Goal: Transaction & Acquisition: Purchase product/service

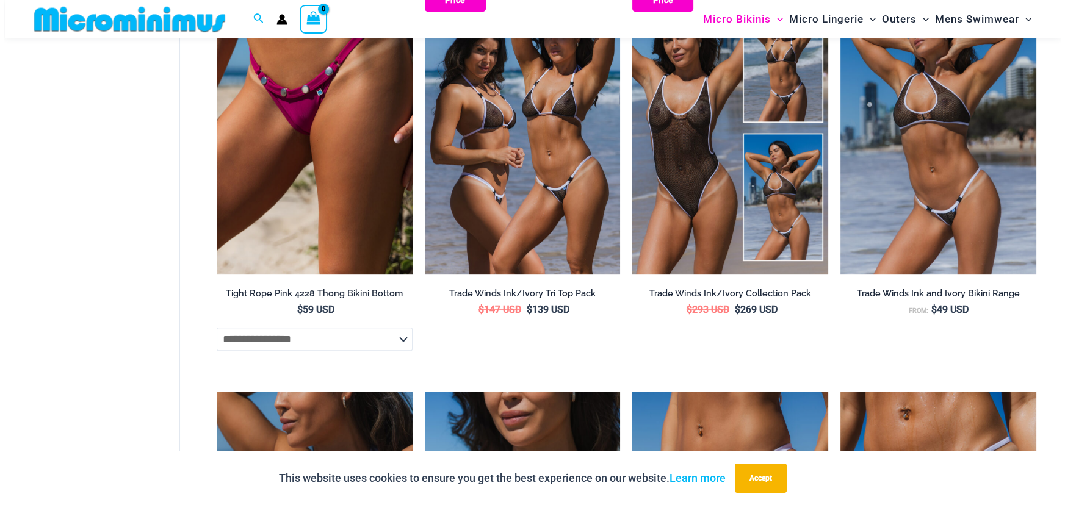
scroll to position [838, 0]
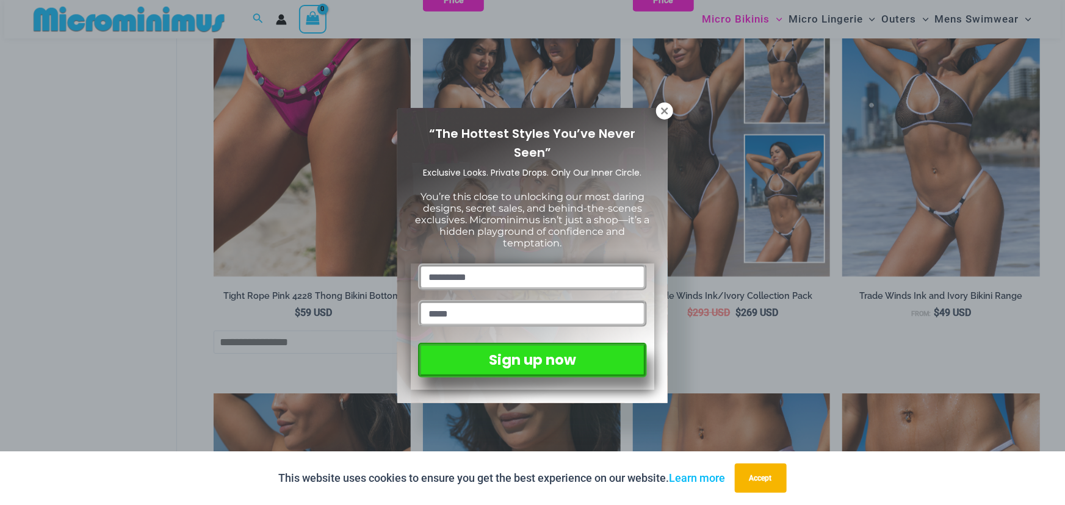
click at [668, 106] on icon at bounding box center [664, 111] width 11 height 11
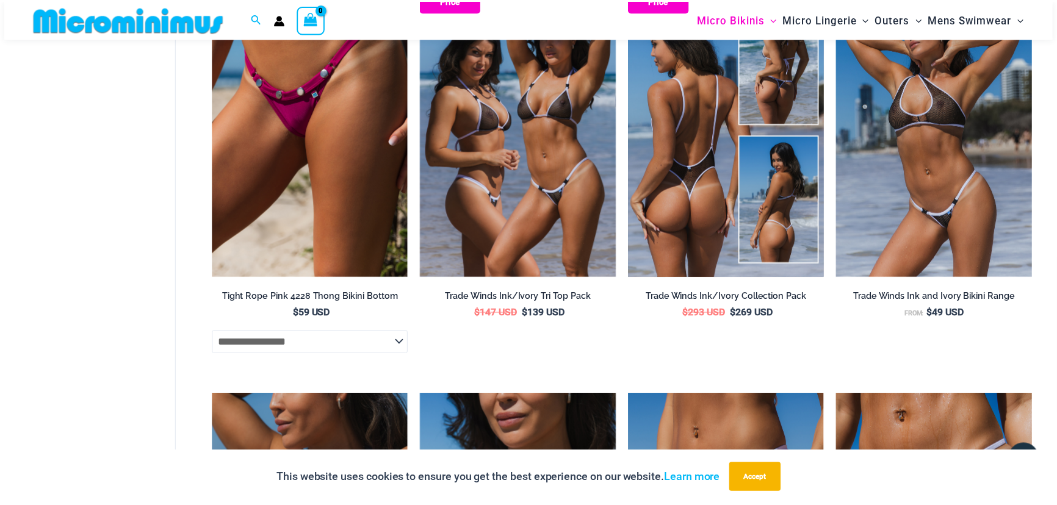
scroll to position [835, 0]
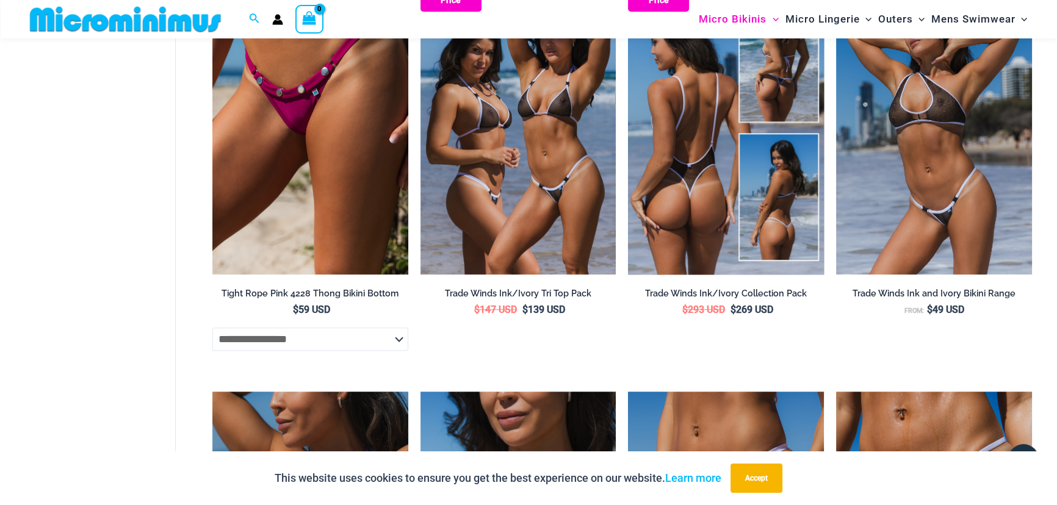
click at [707, 236] on img at bounding box center [726, 128] width 196 height 294
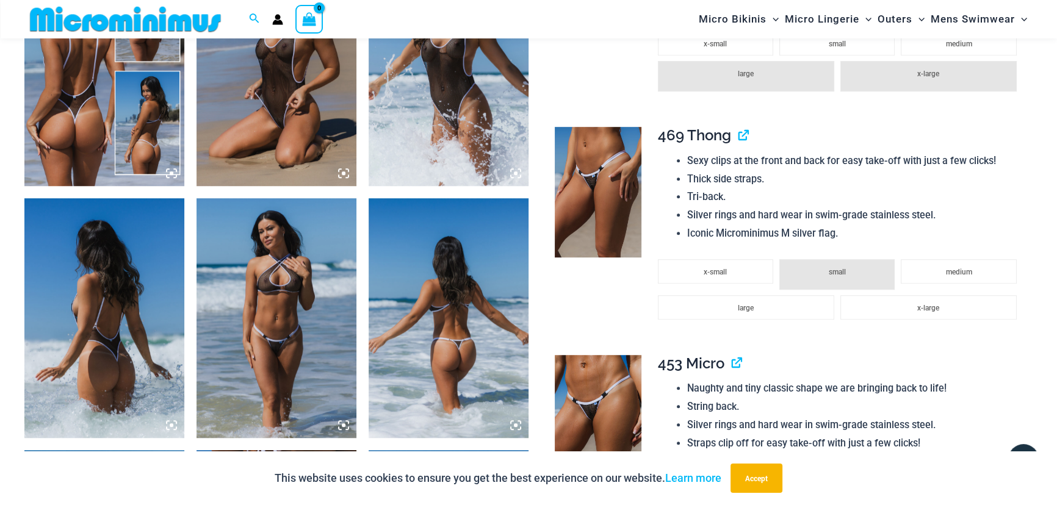
scroll to position [959, 0]
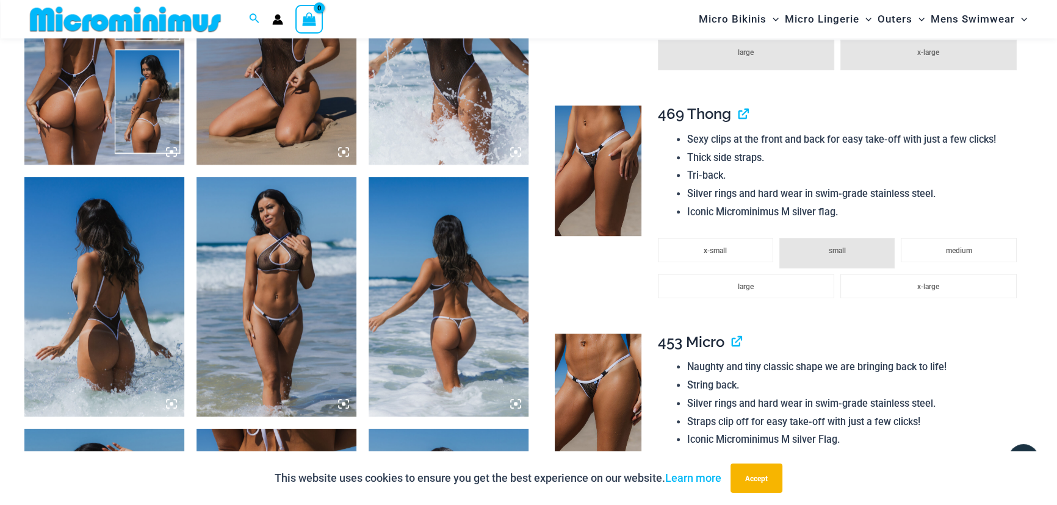
drag, startPoint x: 1060, startPoint y: 34, endPoint x: 1055, endPoint y: 107, distance: 73.4
click at [92, 131] on img at bounding box center [104, 45] width 160 height 240
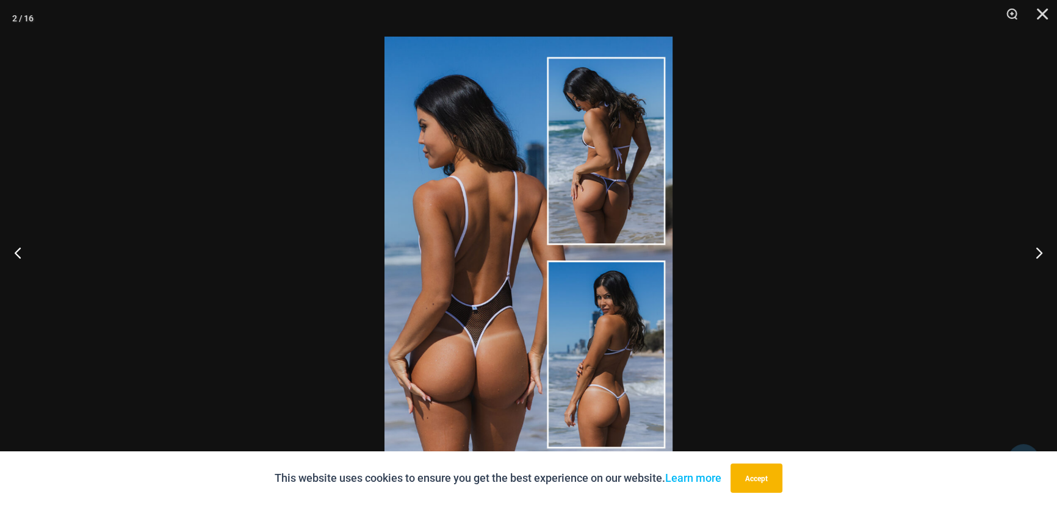
scroll to position [1098, 0]
